Goal: Task Accomplishment & Management: Use online tool/utility

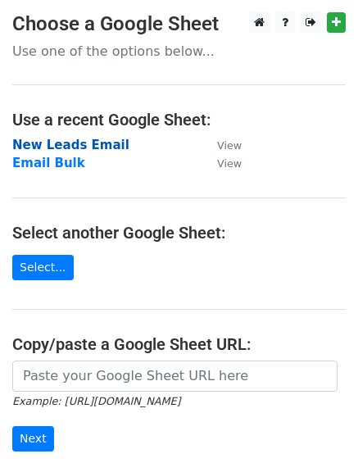
click at [64, 146] on strong "New Leads Email" at bounding box center [70, 145] width 117 height 15
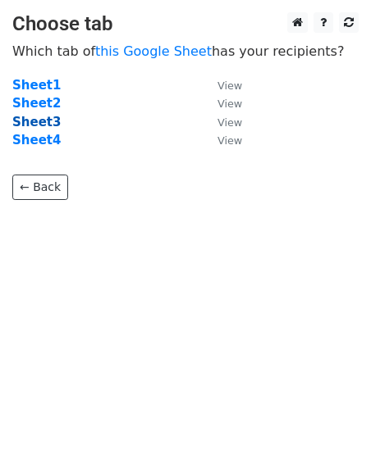
click at [42, 119] on strong "Sheet3" at bounding box center [36, 122] width 48 height 15
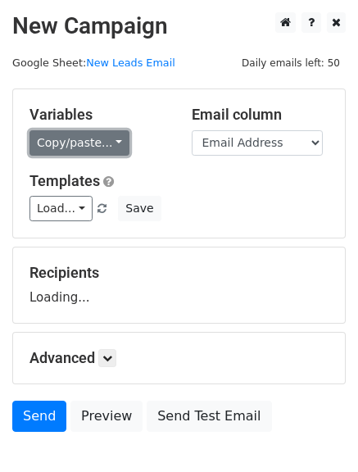
click at [84, 135] on link "Copy/paste..." at bounding box center [80, 142] width 100 height 25
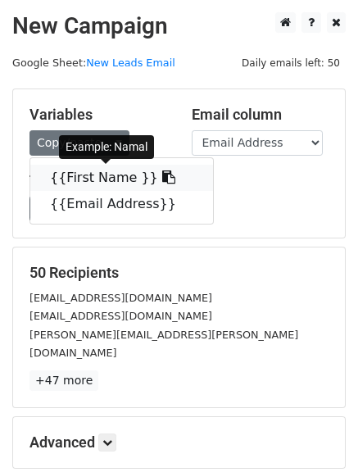
click at [162, 184] on icon at bounding box center [168, 177] width 13 height 13
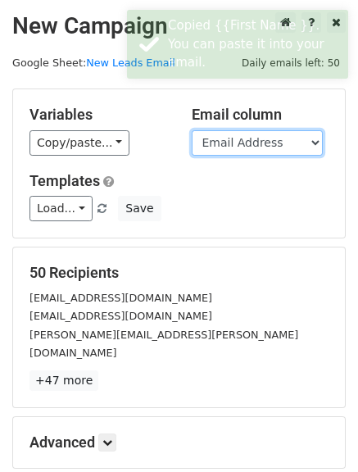
click at [286, 136] on select "First Name Email Address" at bounding box center [257, 142] width 131 height 25
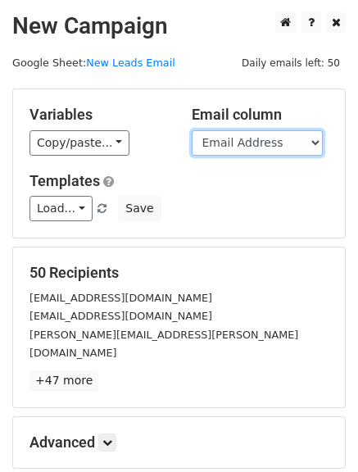
click at [192, 130] on select "First Name Email Address" at bounding box center [257, 142] width 131 height 25
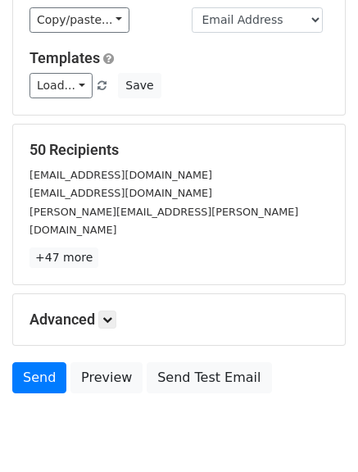
scroll to position [165, 0]
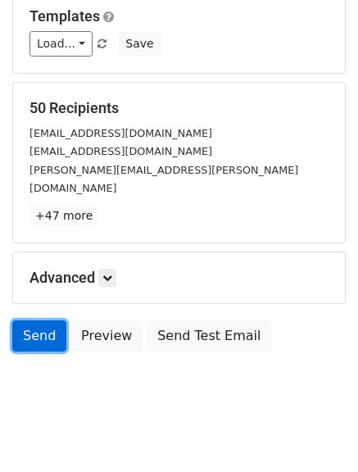
click at [55, 321] on link "Send" at bounding box center [39, 336] width 54 height 31
